Goal: Go to known website: Access a specific website the user already knows

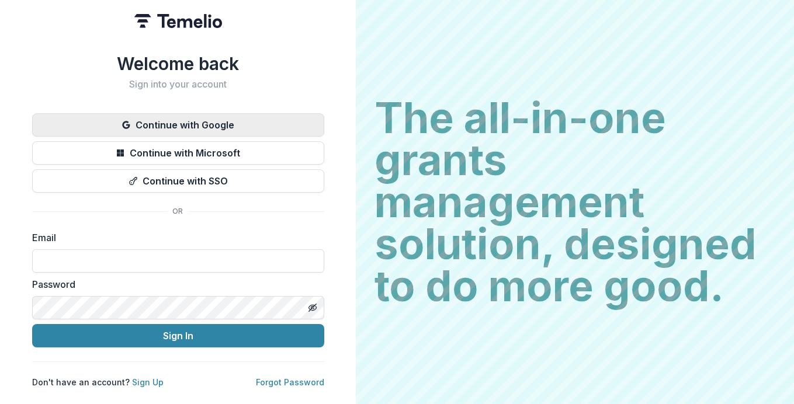
click at [199, 121] on button "Continue with Google" at bounding box center [178, 124] width 292 height 23
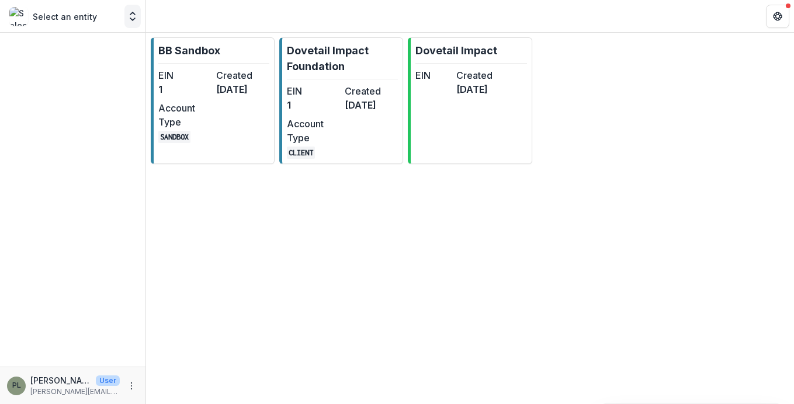
click at [132, 18] on icon "Open entity switcher" at bounding box center [133, 17] width 12 height 12
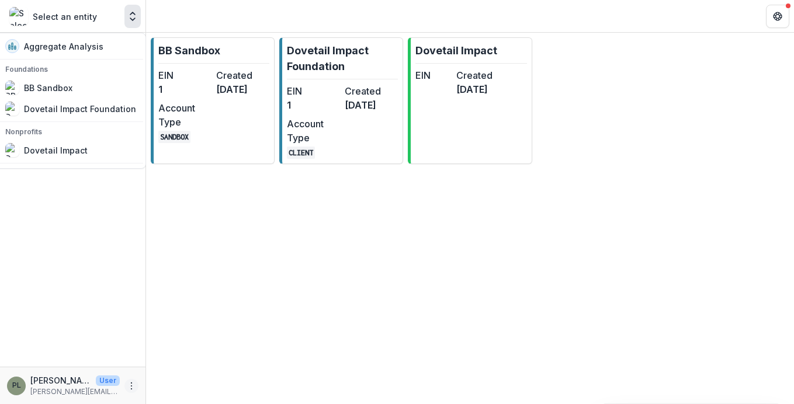
click at [129, 386] on icon "More" at bounding box center [131, 386] width 9 height 9
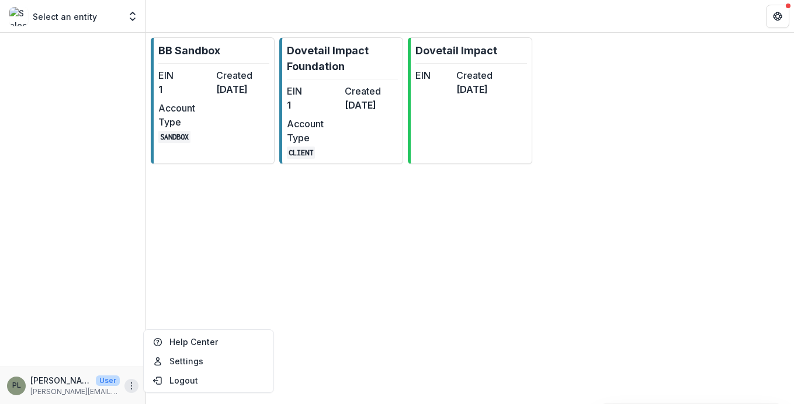
click at [391, 306] on div "BB Sandbox EIN 1 Created [DATE] Account Type SANDBOX Dovetail Impact Foundation…" at bounding box center [470, 219] width 648 height 372
